Goal: Task Accomplishment & Management: Use online tool/utility

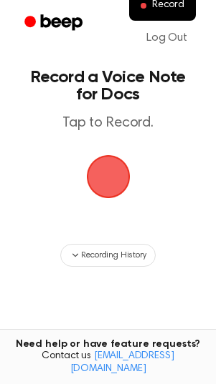
click at [120, 174] on span "button" at bounding box center [107, 177] width 49 height 49
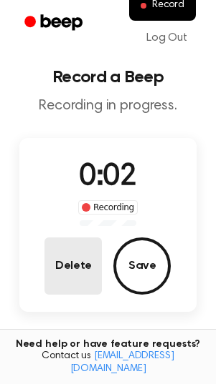
click at [80, 268] on button "Delete" at bounding box center [72, 266] width 57 height 57
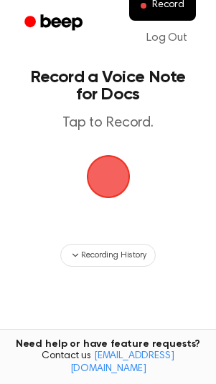
click at [117, 164] on span "button" at bounding box center [108, 177] width 44 height 44
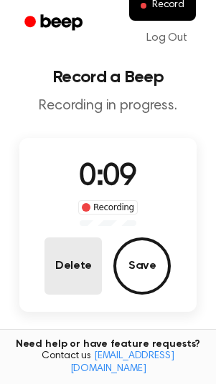
click at [57, 275] on button "Delete" at bounding box center [72, 266] width 57 height 57
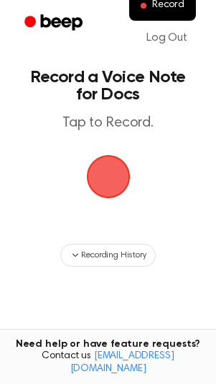
click at [120, 184] on span "button" at bounding box center [107, 177] width 49 height 49
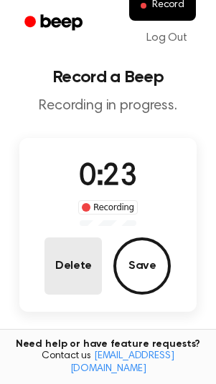
click at [98, 273] on button "Delete" at bounding box center [72, 266] width 57 height 57
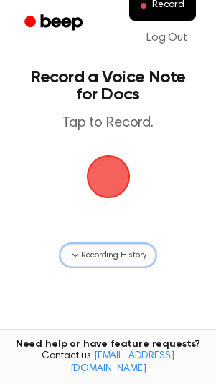
click at [140, 258] on span "Recording History" at bounding box center [113, 255] width 64 height 13
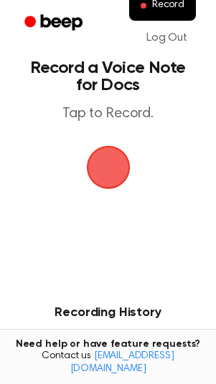
scroll to position [6, 0]
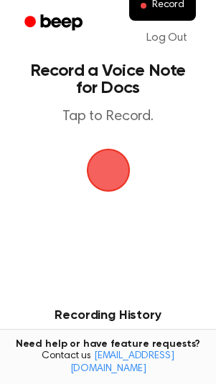
click at [115, 189] on span "button" at bounding box center [108, 170] width 60 height 60
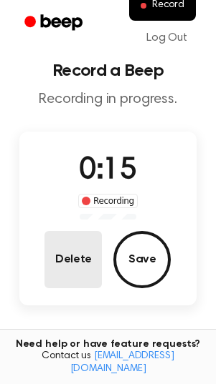
click at [60, 240] on button "Delete" at bounding box center [72, 259] width 57 height 57
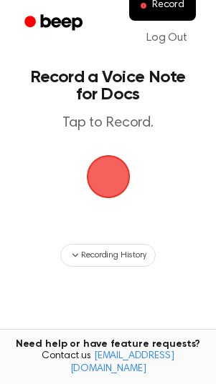
click at [107, 190] on span "button" at bounding box center [107, 177] width 49 height 49
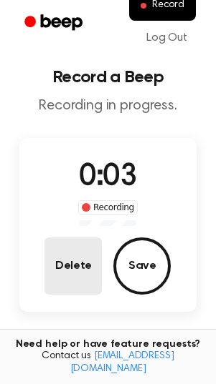
click at [81, 282] on button "Delete" at bounding box center [72, 266] width 57 height 57
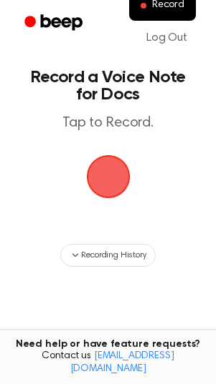
click at [110, 185] on span "button" at bounding box center [107, 177] width 67 height 67
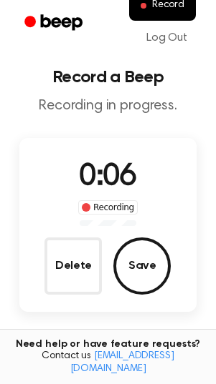
click at [37, 289] on div "0:06 Recording Delete Save" at bounding box center [107, 225] width 177 height 140
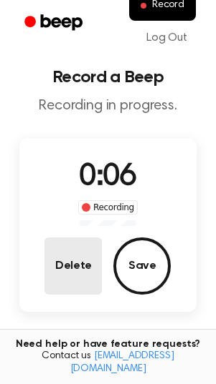
click at [74, 272] on button "Delete" at bounding box center [72, 266] width 57 height 57
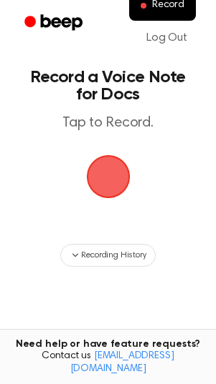
click at [105, 165] on span "button" at bounding box center [108, 177] width 60 height 60
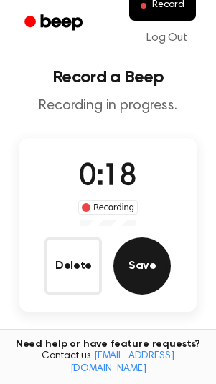
click at [140, 261] on button "Save" at bounding box center [141, 266] width 57 height 57
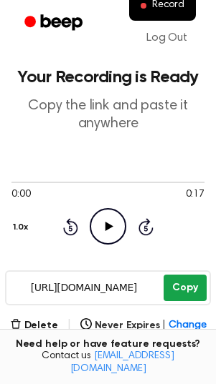
click at [193, 282] on button "Copy" at bounding box center [184, 288] width 42 height 26
